Goal: Task Accomplishment & Management: Use online tool/utility

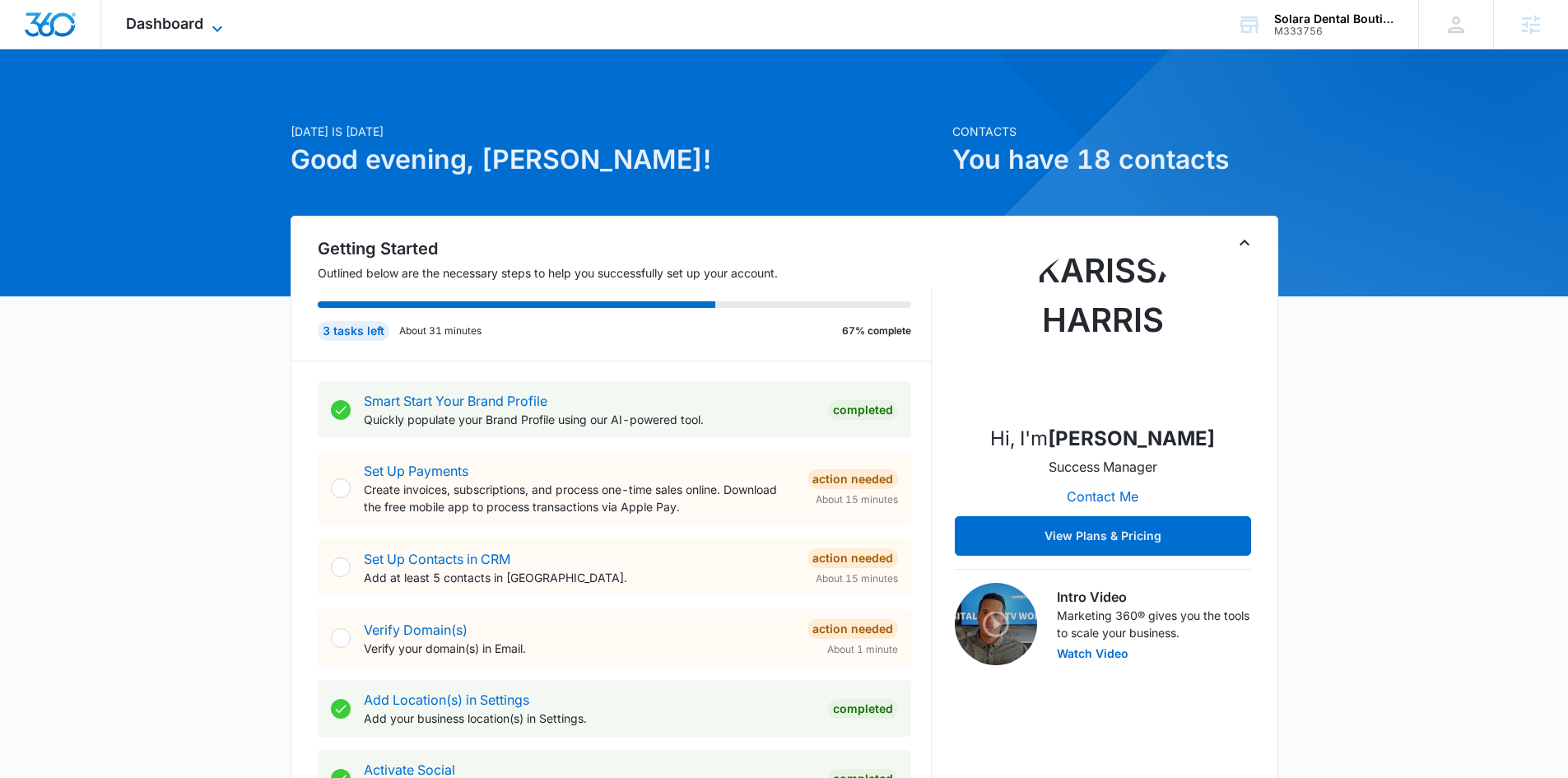
click at [163, 27] on span "Dashboard" at bounding box center [165, 24] width 78 height 17
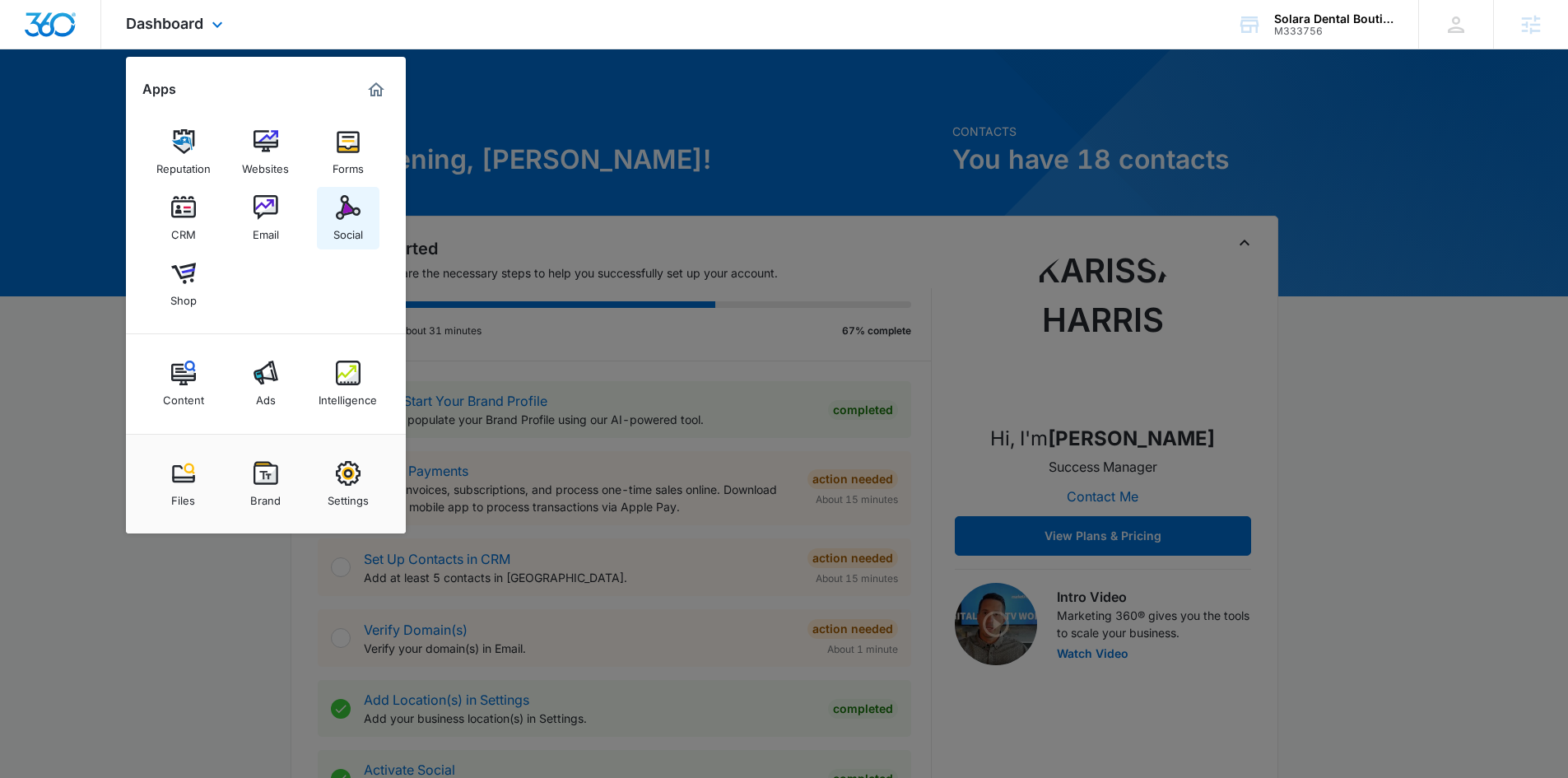
click at [334, 203] on link "Social" at bounding box center [348, 218] width 62 height 62
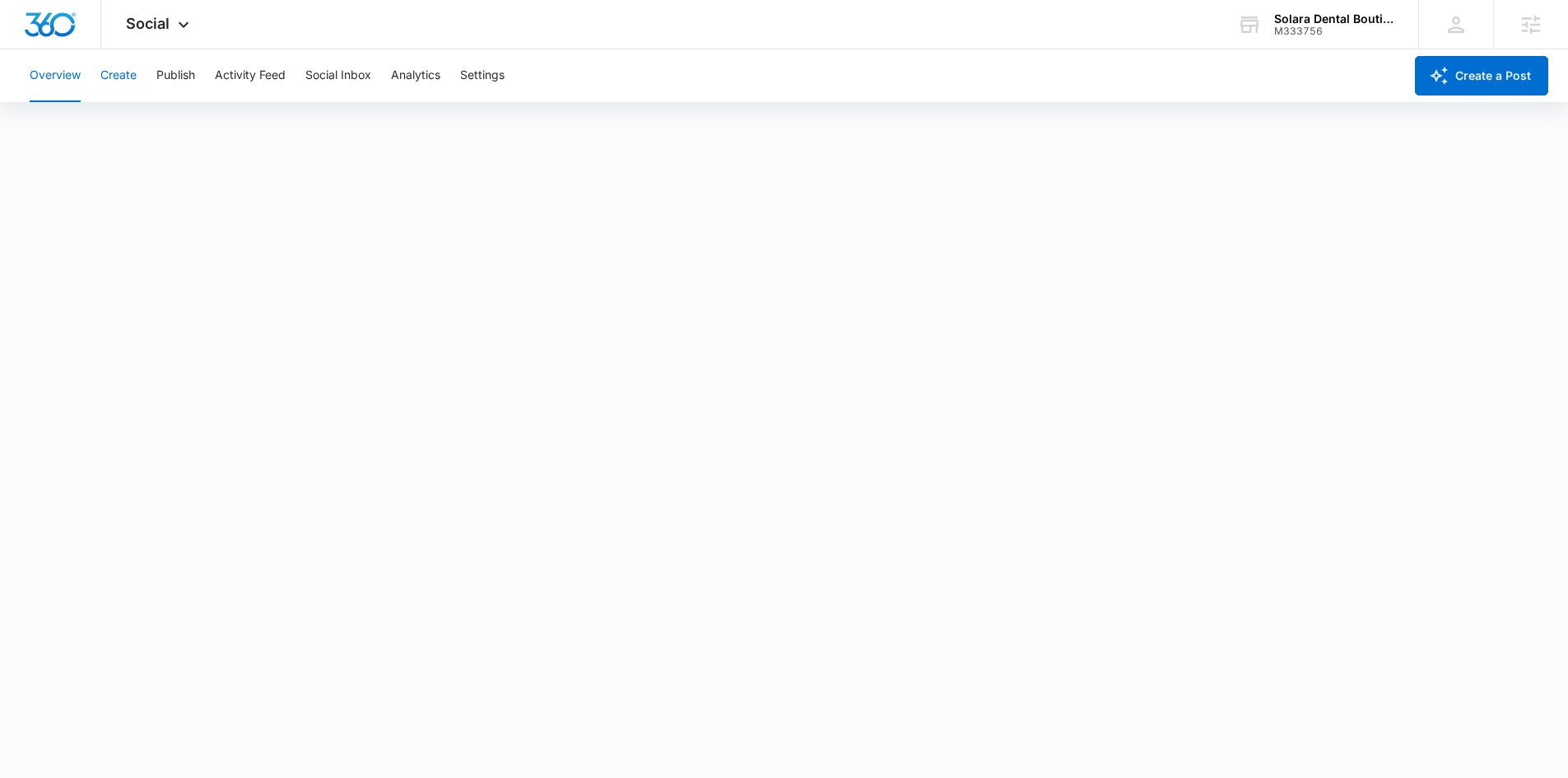
click at [104, 72] on button "Create" at bounding box center [118, 76] width 36 height 53
click at [149, 27] on span "Social" at bounding box center [148, 24] width 44 height 17
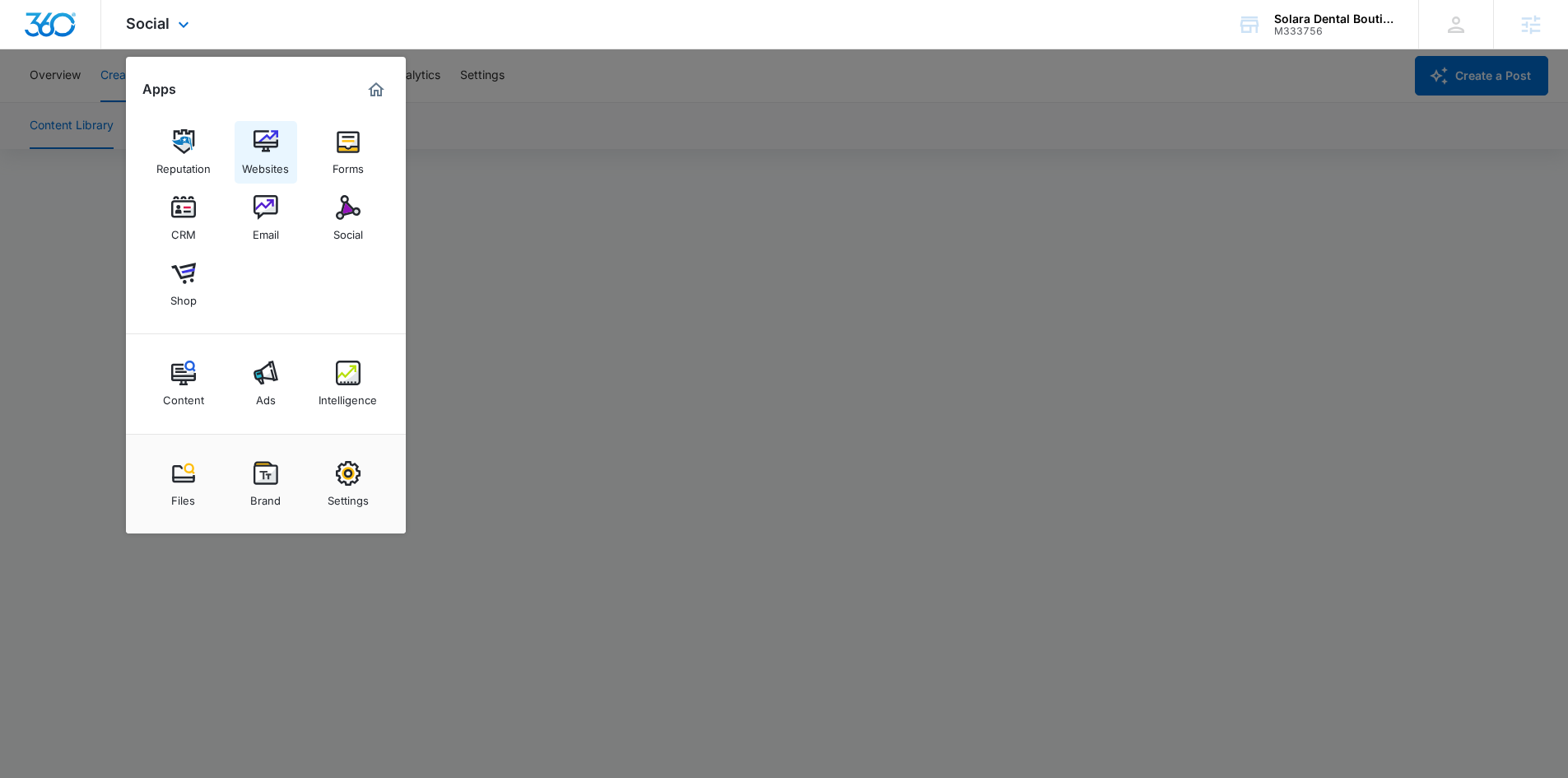
click at [262, 165] on div "Websites" at bounding box center [266, 165] width 47 height 22
